Goal: Task Accomplishment & Management: Use online tool/utility

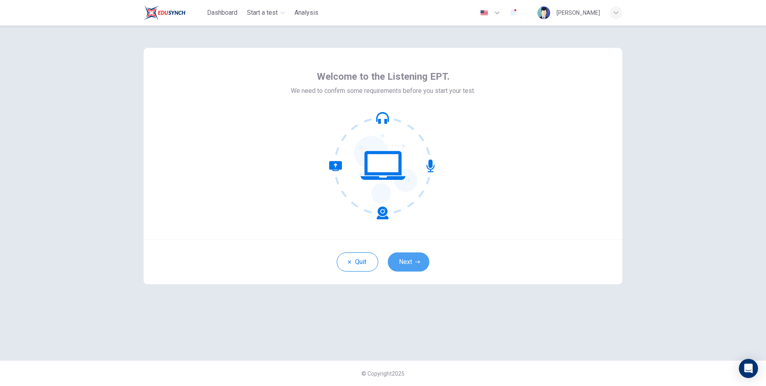
click at [409, 265] on button "Next" at bounding box center [408, 262] width 41 height 19
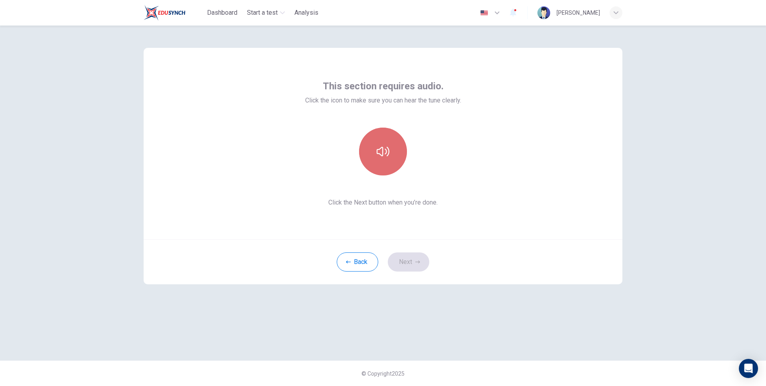
click at [375, 129] on button "button" at bounding box center [383, 152] width 48 height 48
click at [409, 271] on button "Next" at bounding box center [408, 262] width 41 height 19
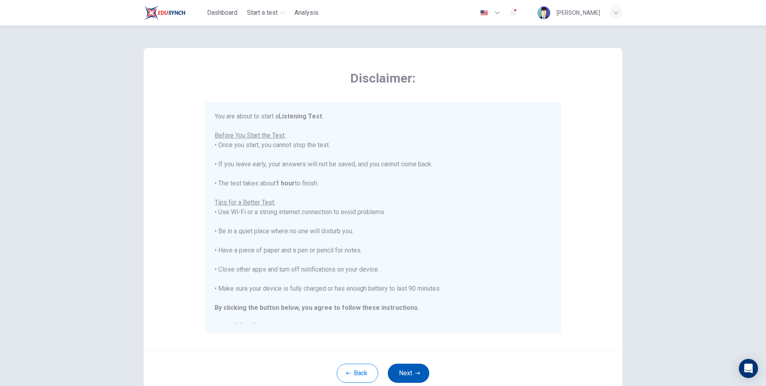
click at [406, 374] on button "Next" at bounding box center [408, 373] width 41 height 19
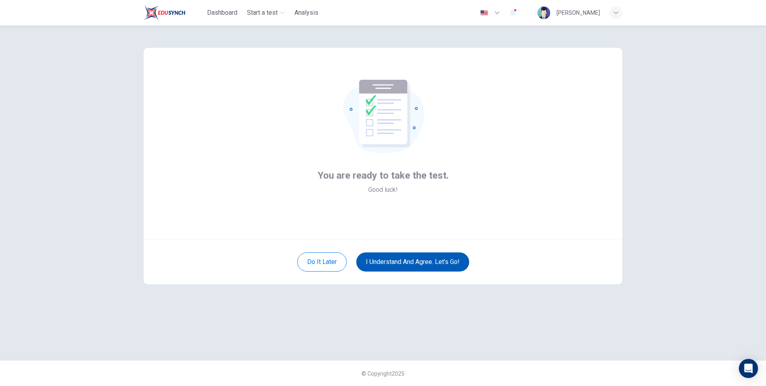
click at [429, 259] on button "I understand and agree. Let’s go!" at bounding box center [412, 262] width 113 height 19
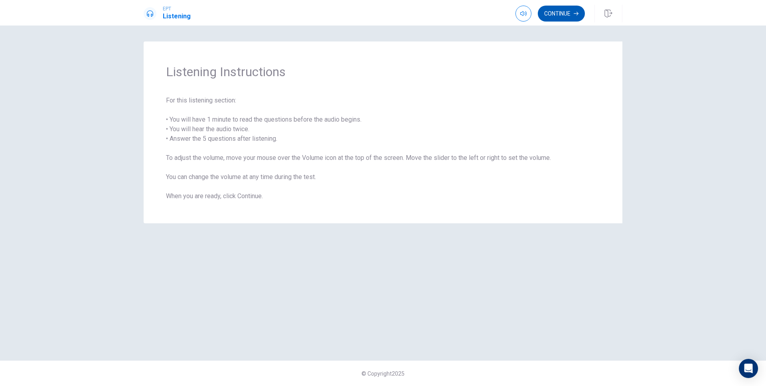
click at [572, 16] on button "Continue" at bounding box center [561, 14] width 47 height 16
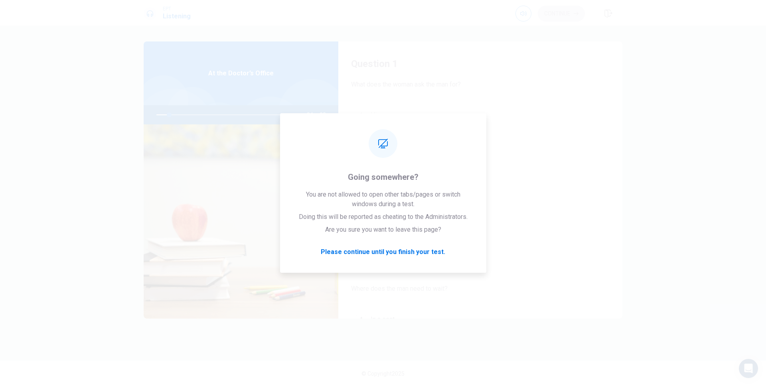
type input "9"
